Goal: Find specific fact: Find specific fact

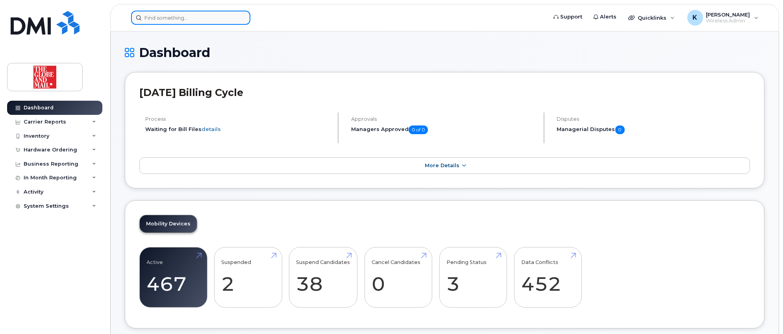
click at [216, 17] on input at bounding box center [190, 18] width 119 height 14
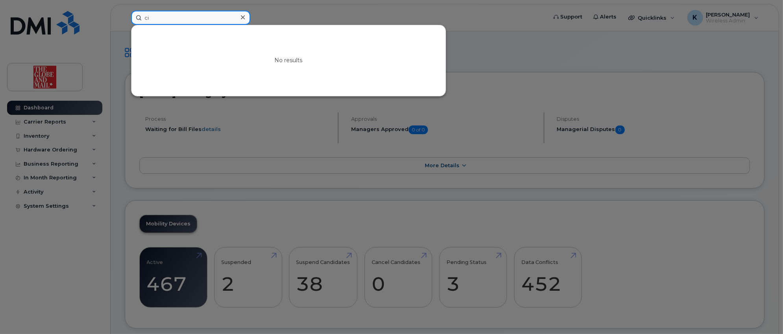
type input "c"
click at [45, 135] on div at bounding box center [391, 167] width 783 height 334
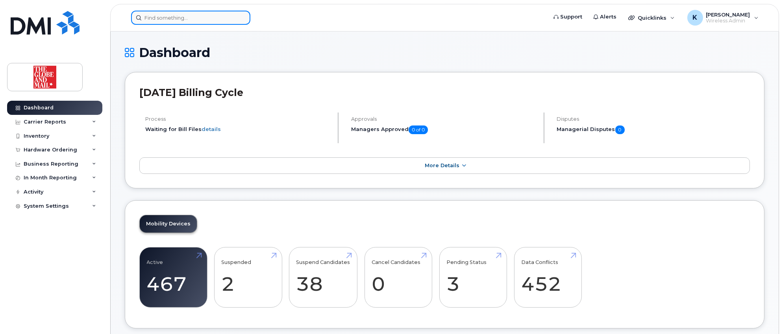
click at [211, 17] on input at bounding box center [190, 18] width 119 height 14
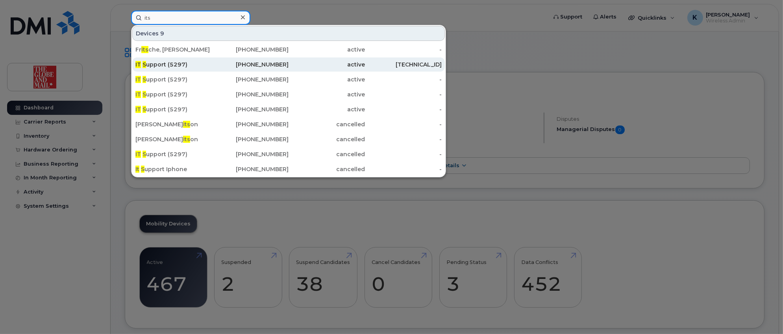
type input "its"
click at [174, 64] on div "IT S upport (5297)" at bounding box center [173, 65] width 77 height 8
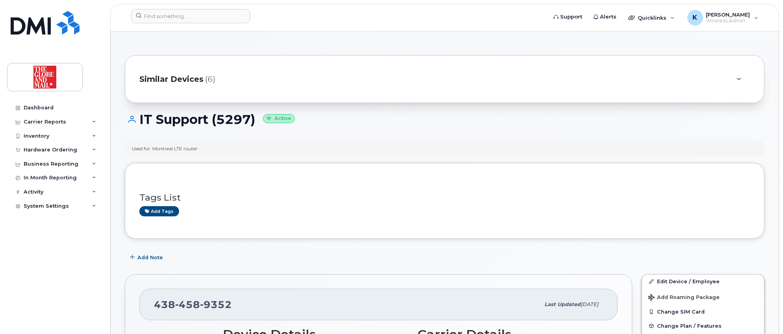
click at [741, 79] on div at bounding box center [738, 78] width 9 height 9
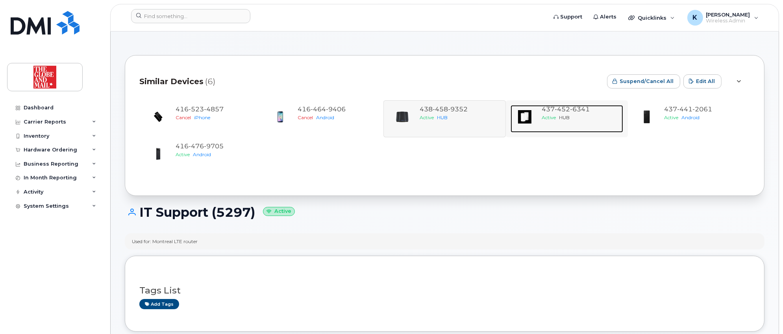
click at [572, 109] on span "6341" at bounding box center [580, 109] width 20 height 7
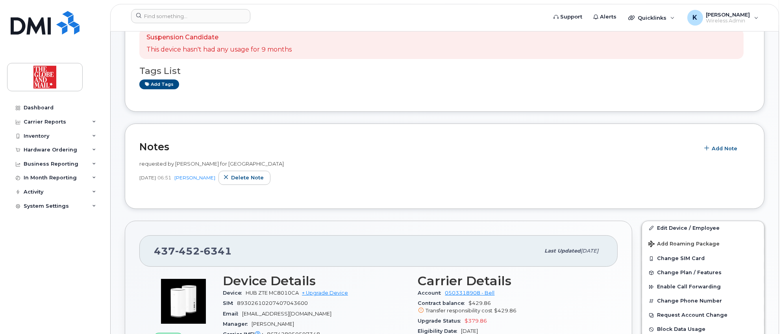
scroll to position [148, 0]
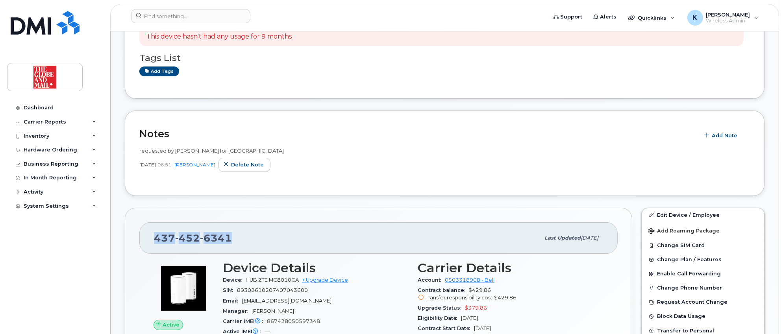
drag, startPoint x: 235, startPoint y: 235, endPoint x: 152, endPoint y: 235, distance: 83.1
click at [152, 235] on div "[PHONE_NUMBER] Last updated [DATE]" at bounding box center [378, 237] width 478 height 31
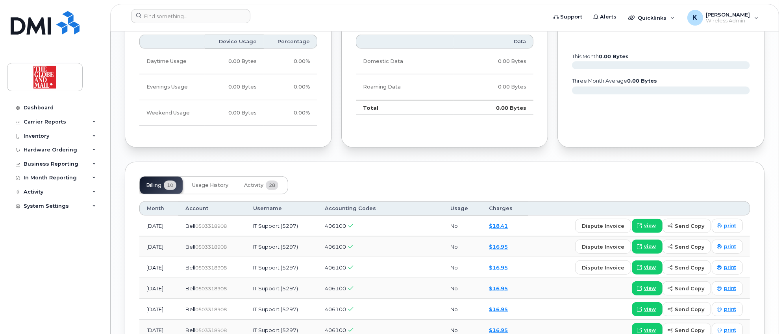
scroll to position [709, 0]
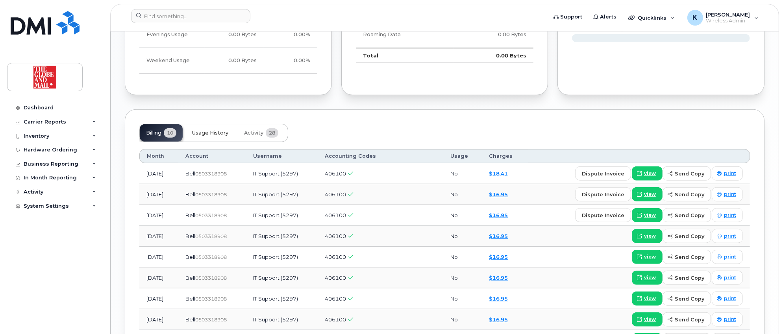
click at [217, 132] on span "Usage History" at bounding box center [210, 133] width 36 height 6
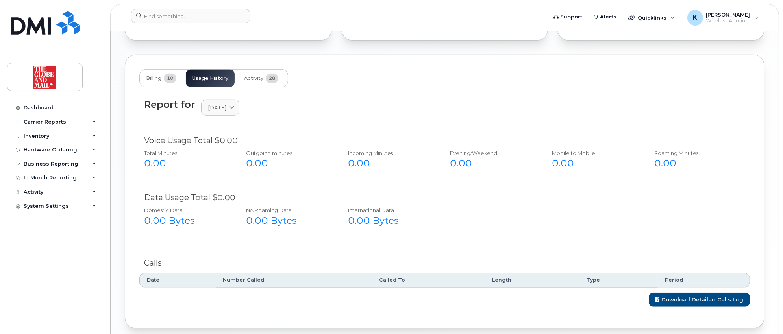
scroll to position [765, 0]
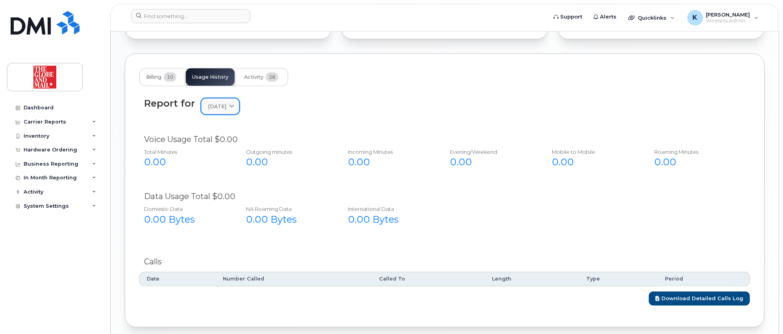
click at [234, 105] on icon at bounding box center [231, 106] width 5 height 5
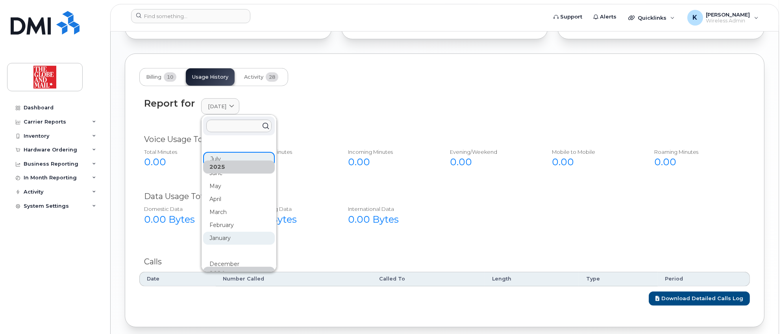
click at [221, 236] on div "January" at bounding box center [239, 238] width 72 height 13
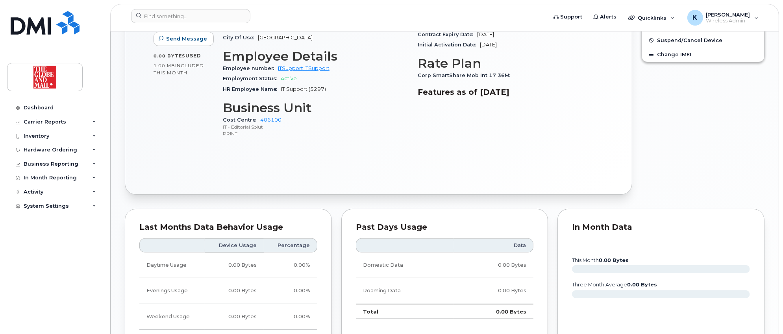
scroll to position [252, 0]
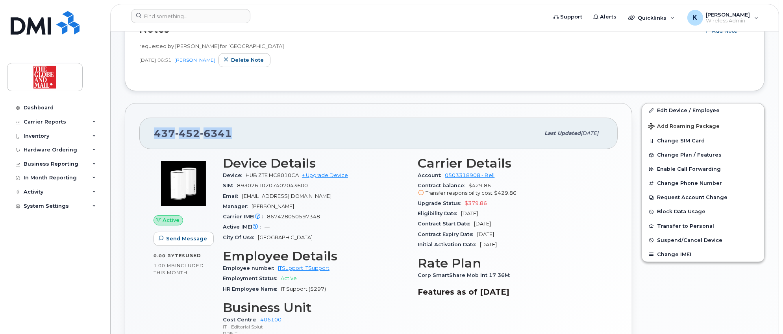
drag, startPoint x: 232, startPoint y: 132, endPoint x: 153, endPoint y: 131, distance: 79.1
click at [153, 131] on div "[PHONE_NUMBER] Last updated [DATE]" at bounding box center [378, 133] width 478 height 31
copy span "[PHONE_NUMBER]"
